Goal: Transaction & Acquisition: Purchase product/service

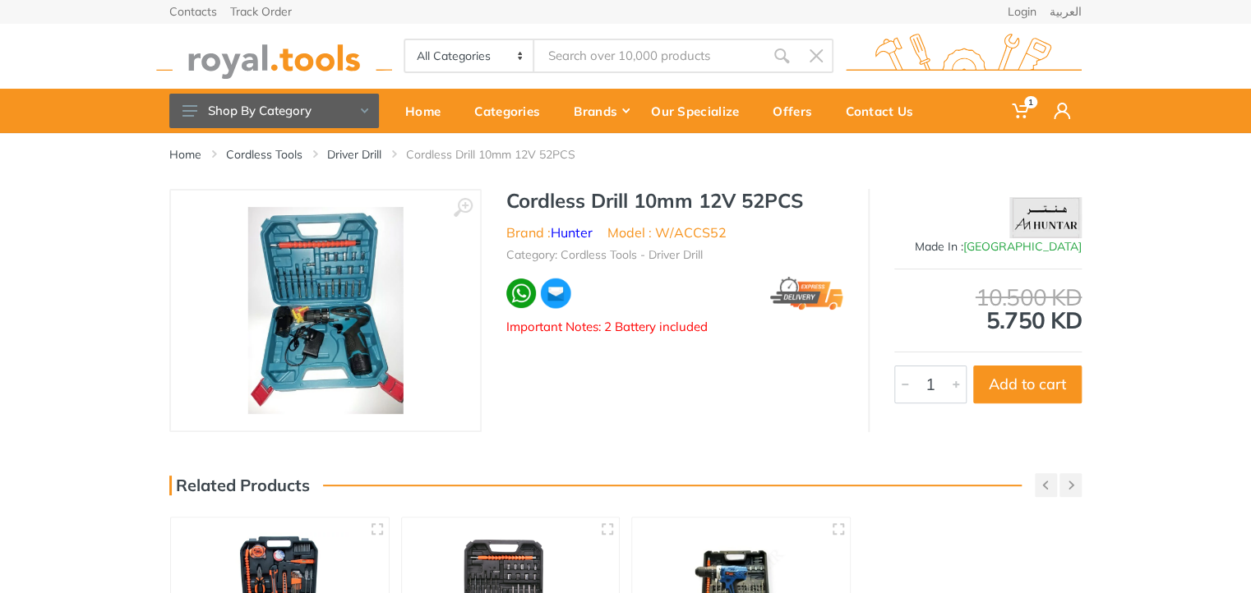
click at [388, 287] on img at bounding box center [325, 310] width 155 height 207
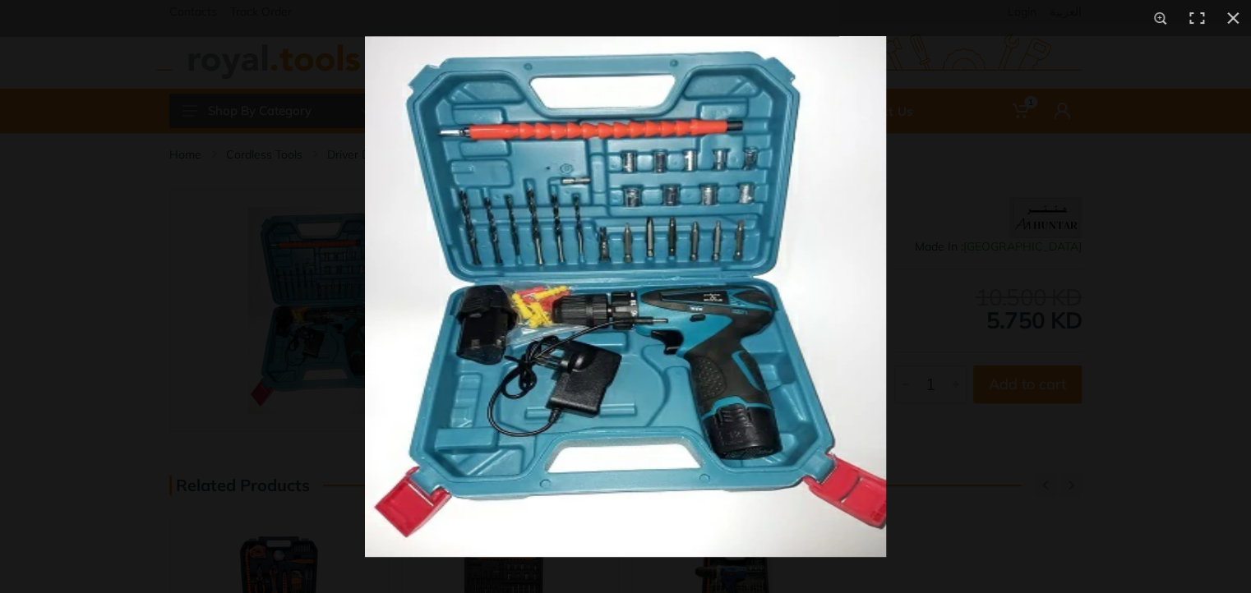
click at [529, 158] on img at bounding box center [625, 296] width 521 height 521
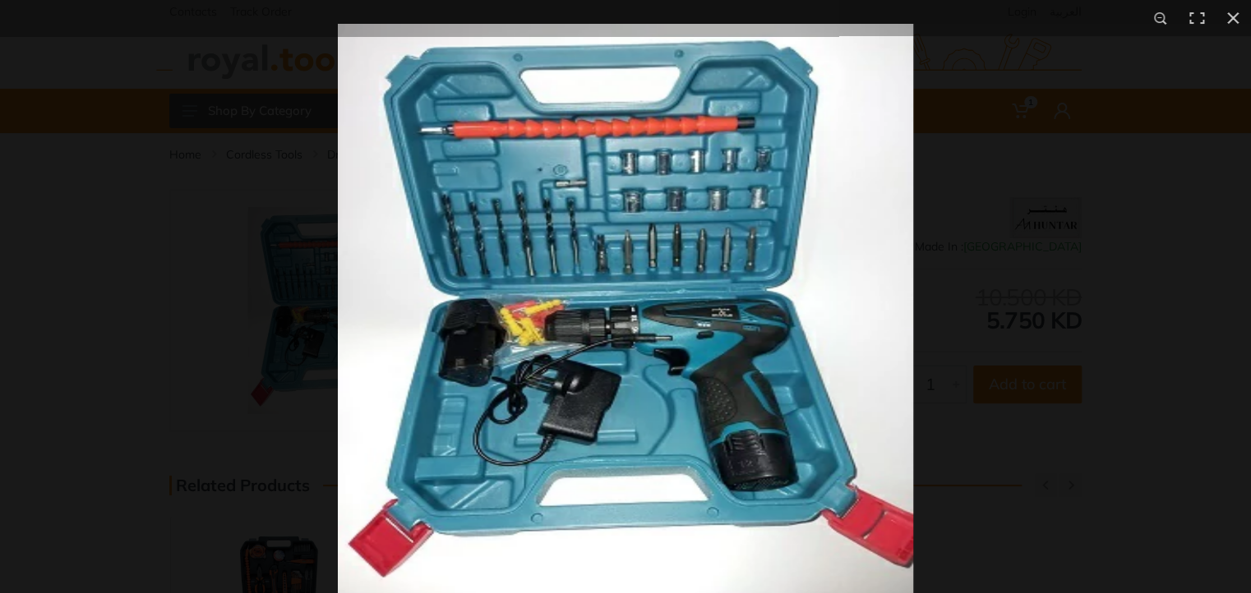
click at [523, 162] on img at bounding box center [625, 311] width 575 height 575
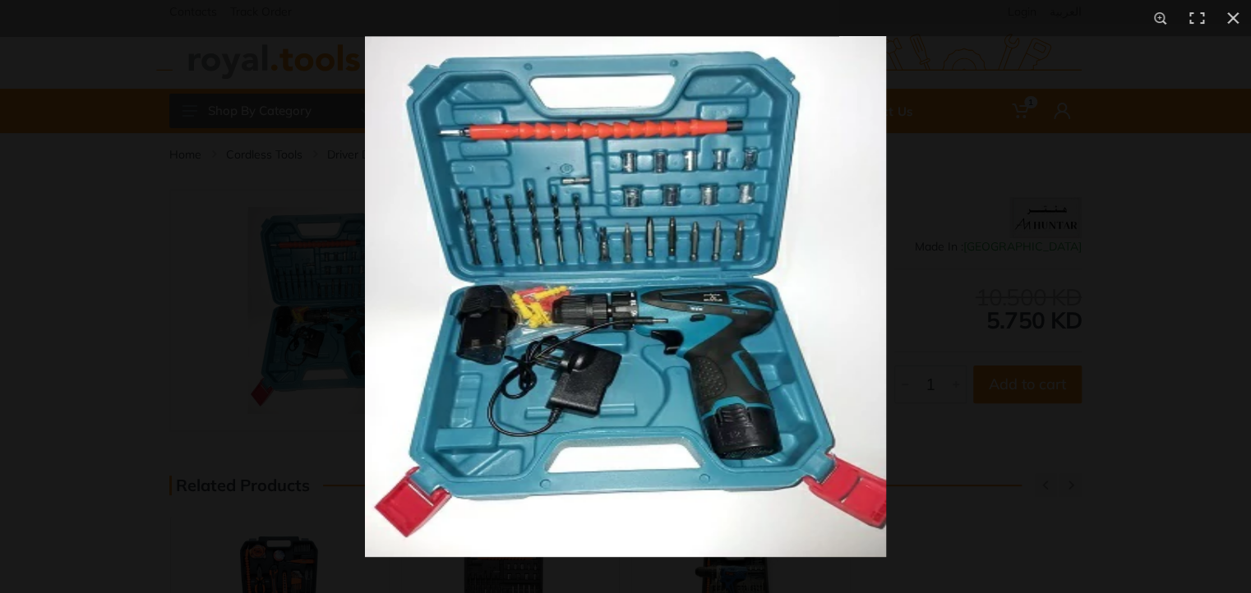
click at [519, 168] on img at bounding box center [625, 296] width 521 height 521
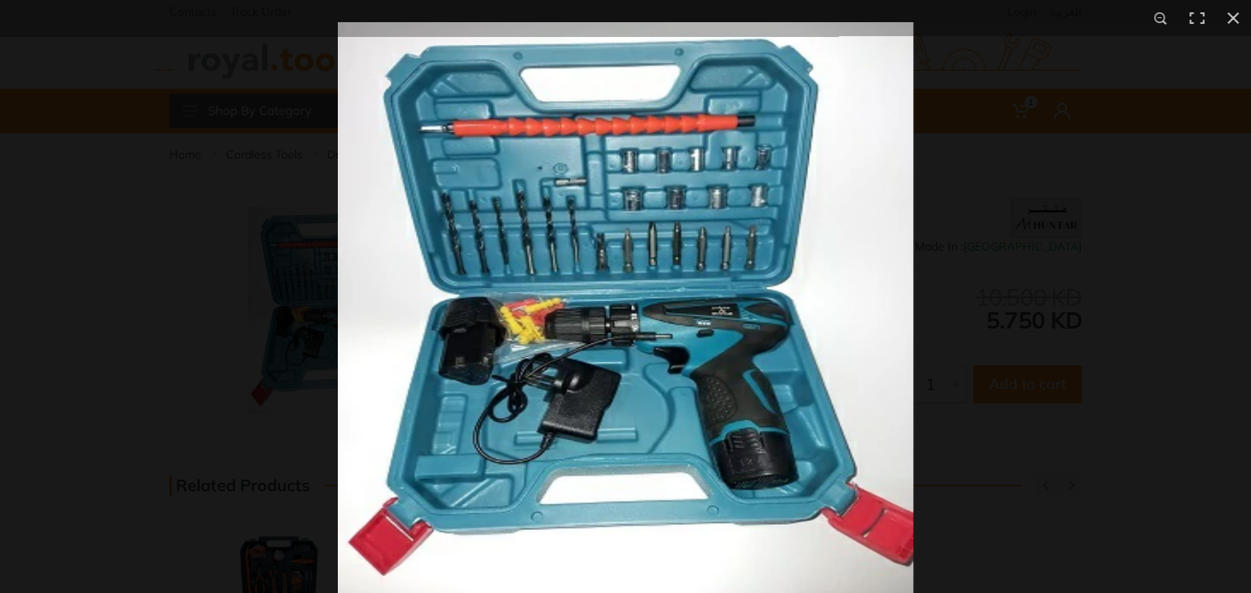
click at [712, 414] on img at bounding box center [625, 309] width 575 height 575
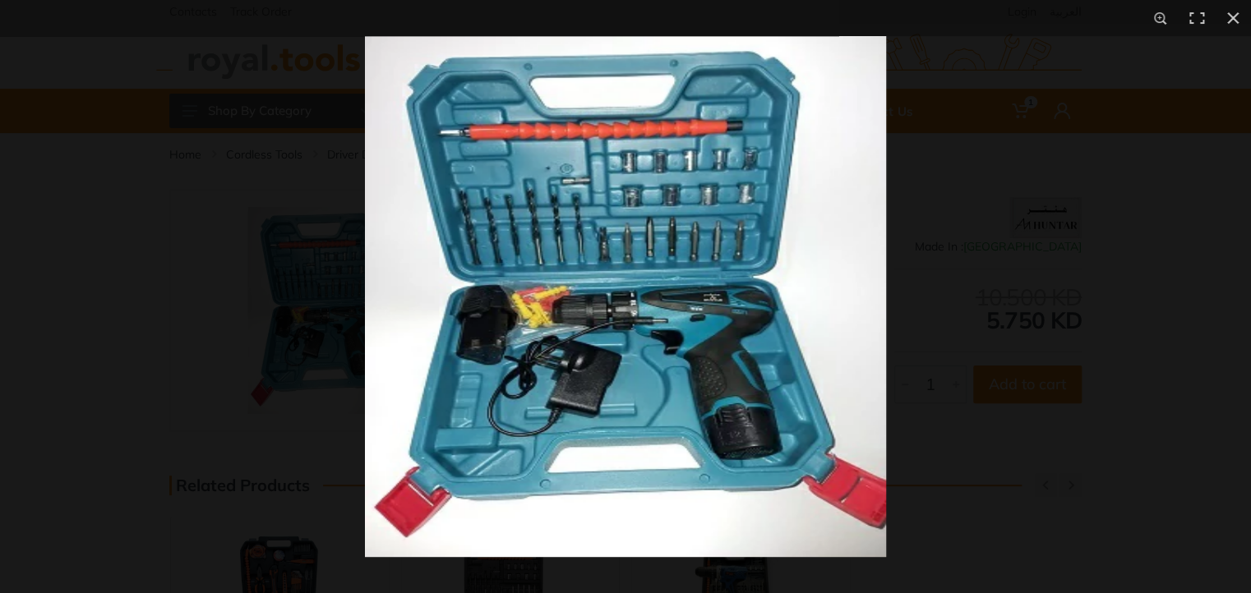
click at [712, 414] on img at bounding box center [625, 296] width 521 height 521
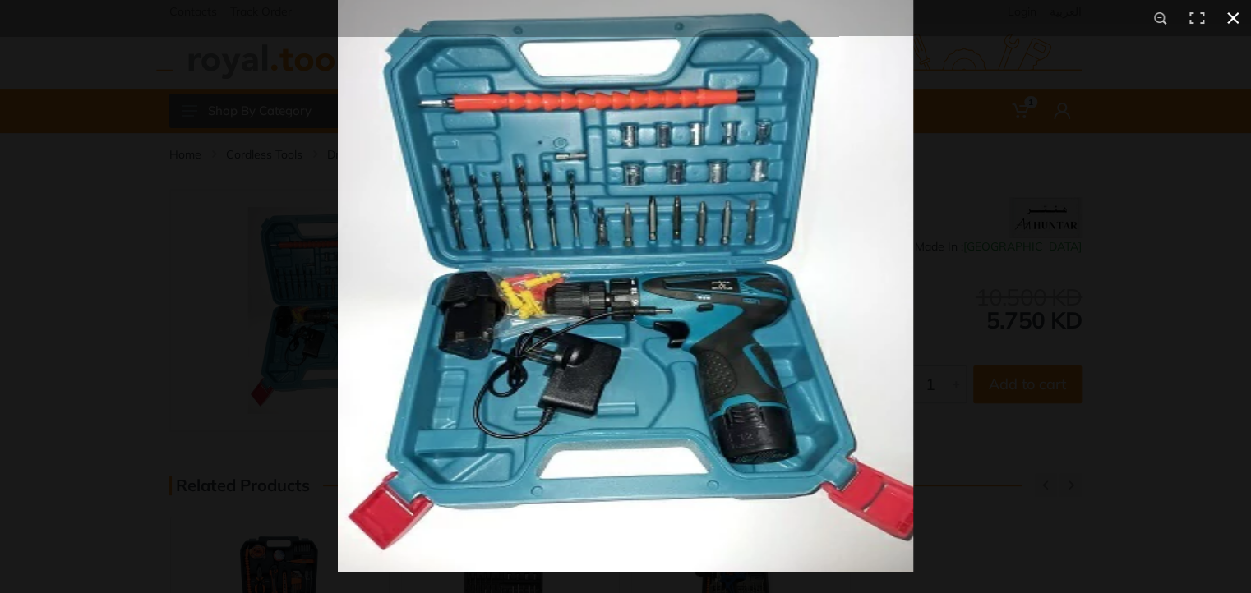
click at [1230, 16] on button at bounding box center [1233, 18] width 36 height 36
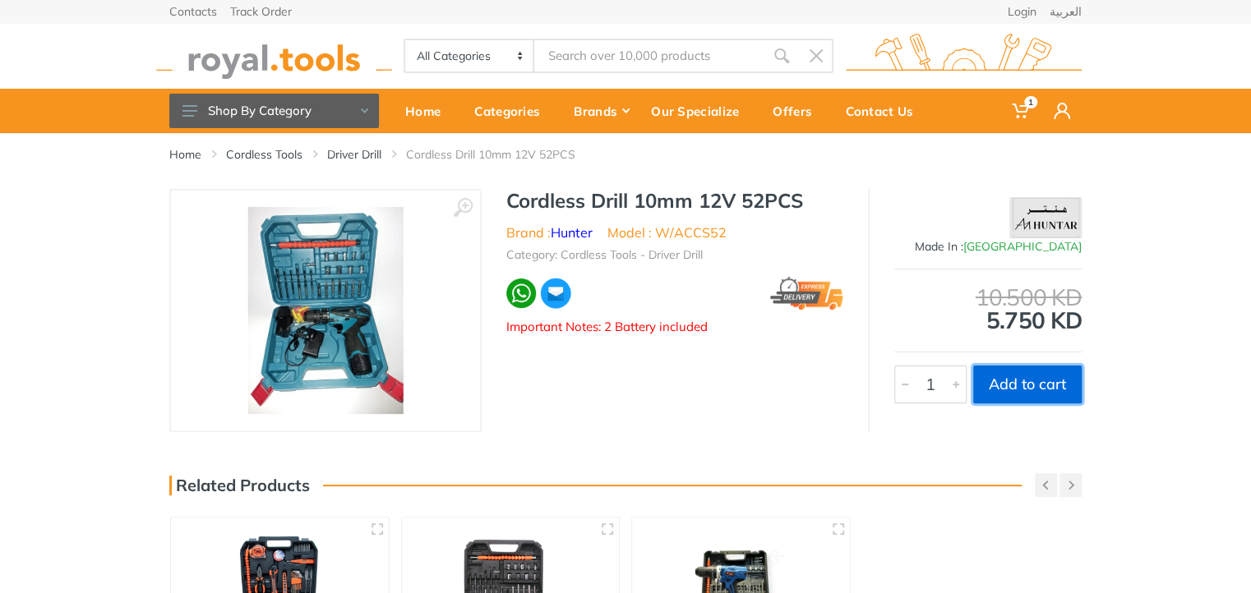
click at [1019, 389] on button "Add to cart" at bounding box center [1027, 385] width 108 height 38
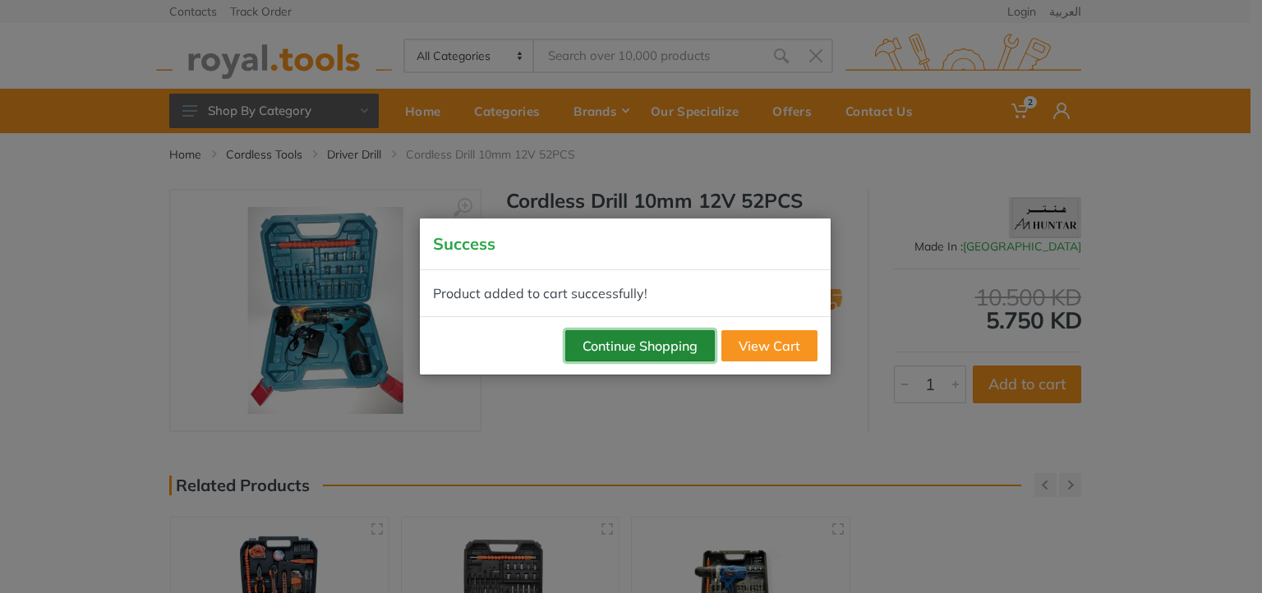
click at [674, 348] on button "Continue Shopping" at bounding box center [640, 345] width 150 height 31
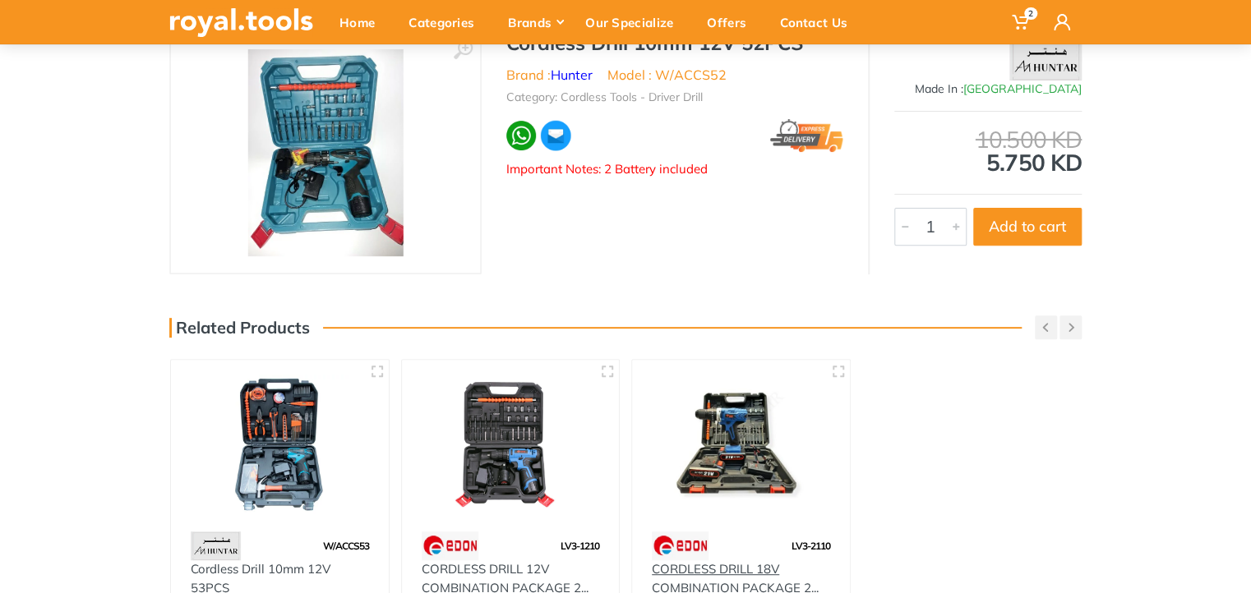
scroll to position [329, 0]
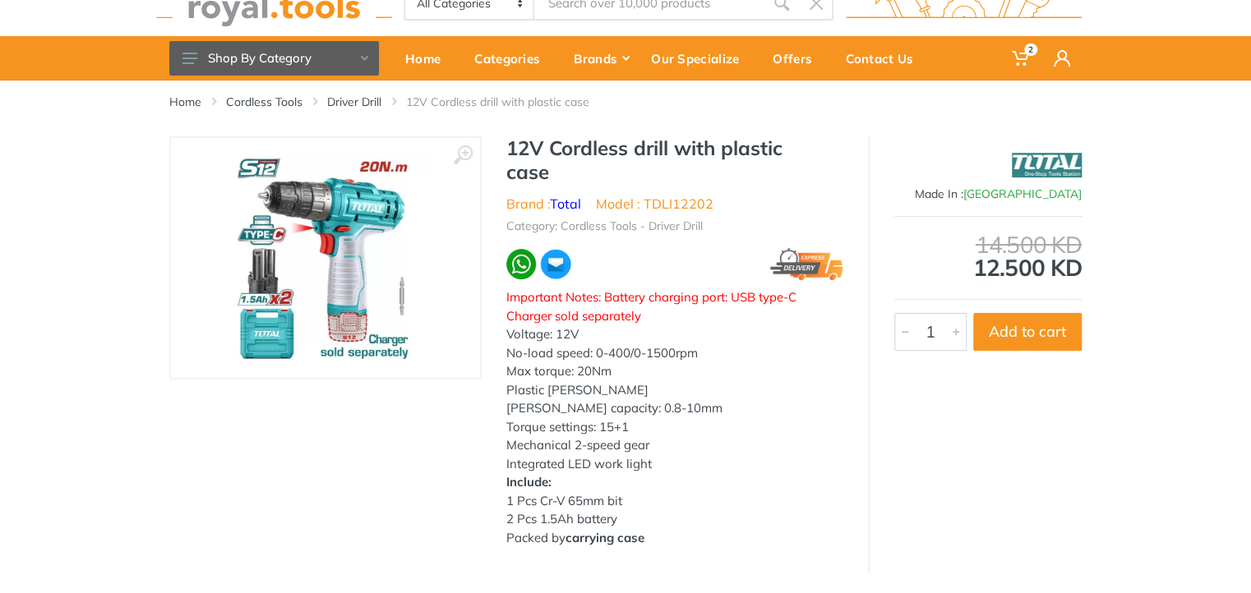
scroll to position [82, 0]
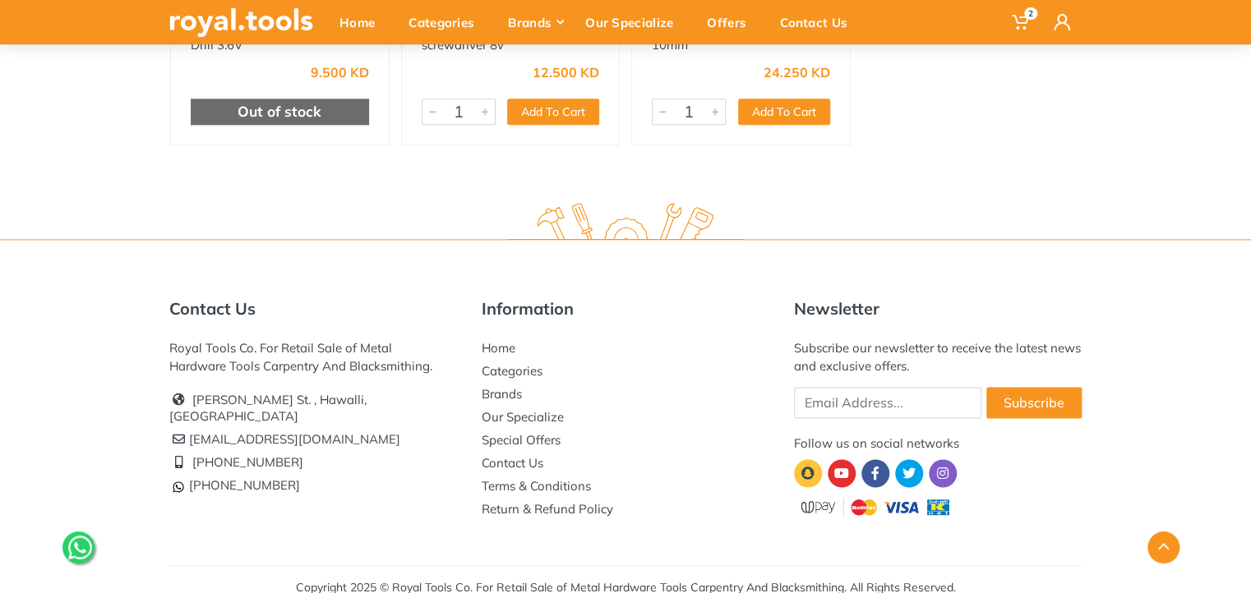
scroll to position [921, 0]
